Goal: Check status: Check status

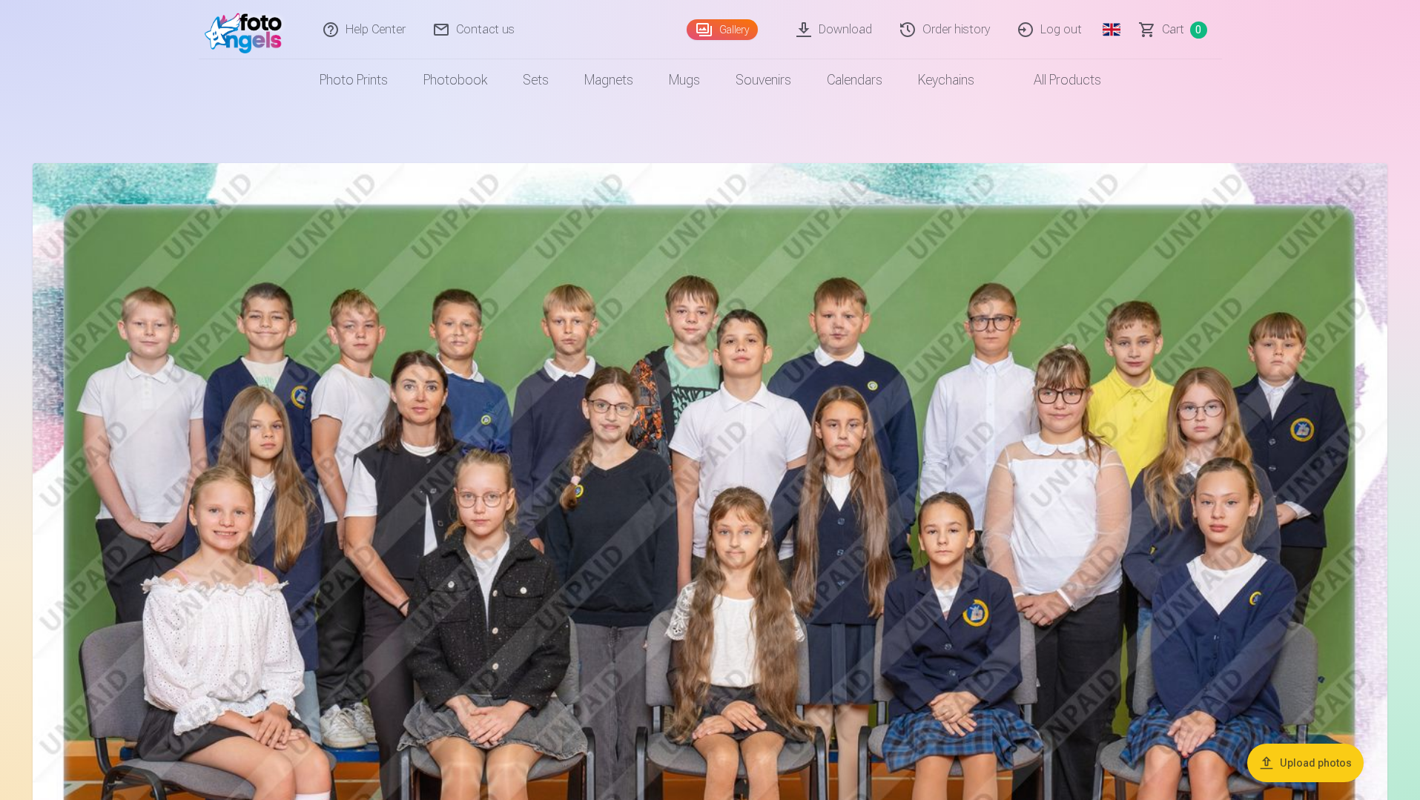
click at [953, 33] on link "Order history" at bounding box center [946, 29] width 118 height 59
click at [968, 37] on link "Order history" at bounding box center [946, 29] width 118 height 59
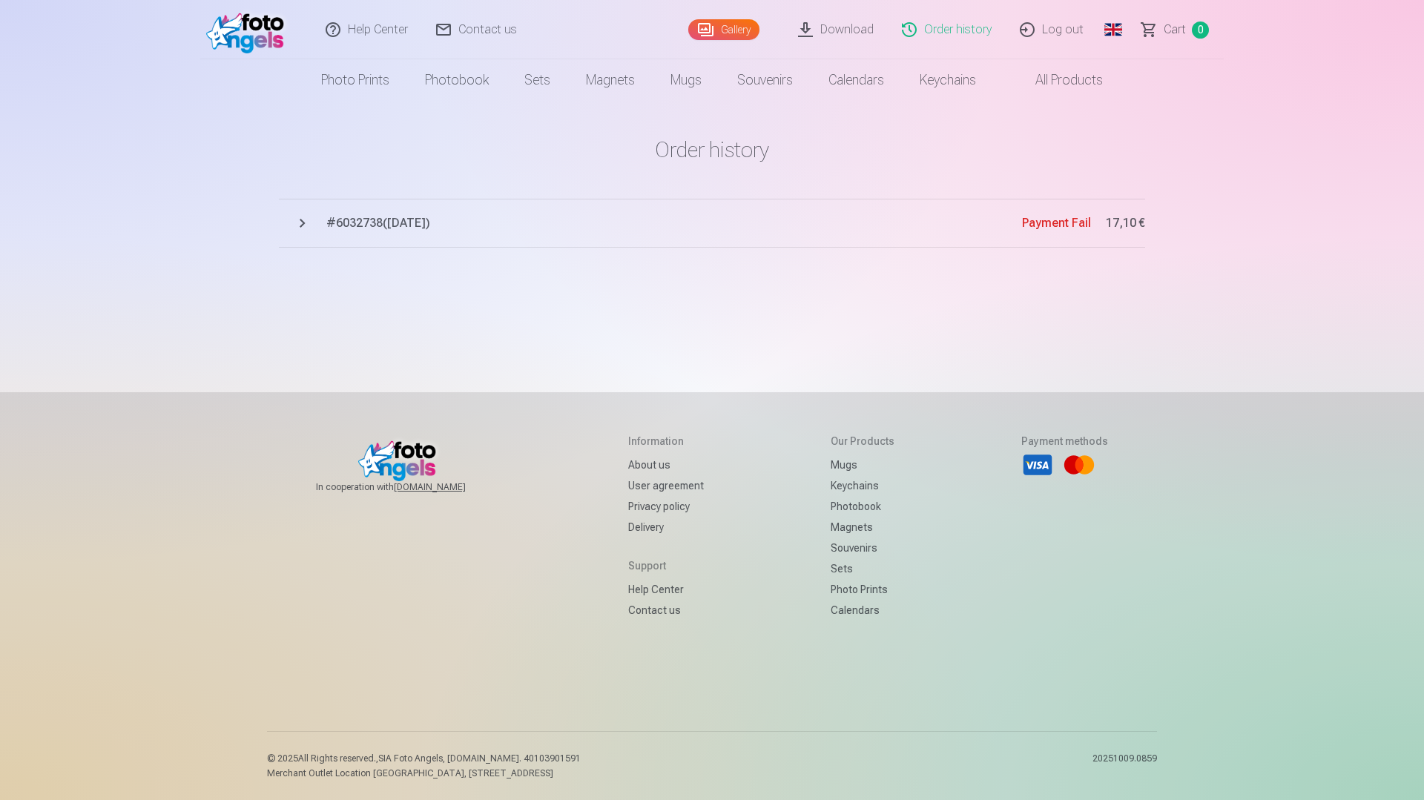
click at [298, 217] on button "# 6032738 ( 18.09.2025 ) Payment Fail 17,10 €" at bounding box center [712, 223] width 866 height 49
